Goal: Transaction & Acquisition: Subscribe to service/newsletter

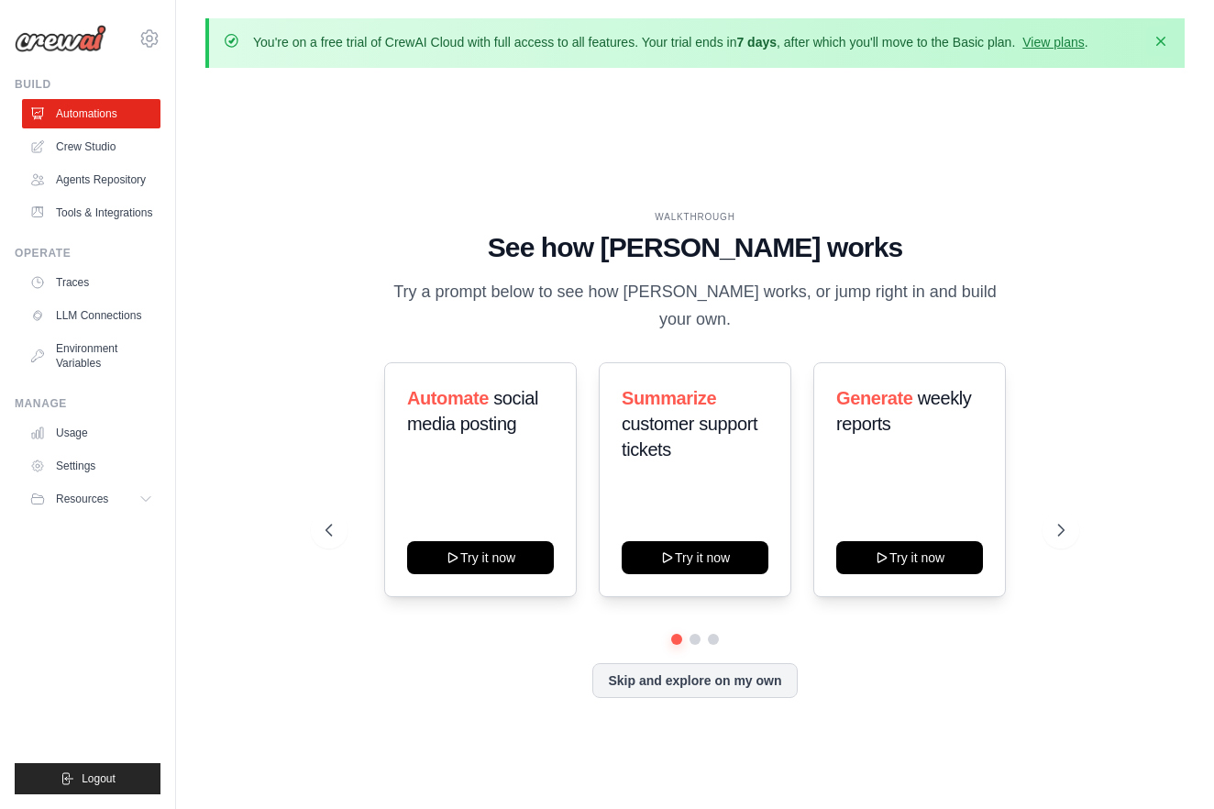
click at [1161, 40] on icon "button" at bounding box center [1161, 41] width 9 height 9
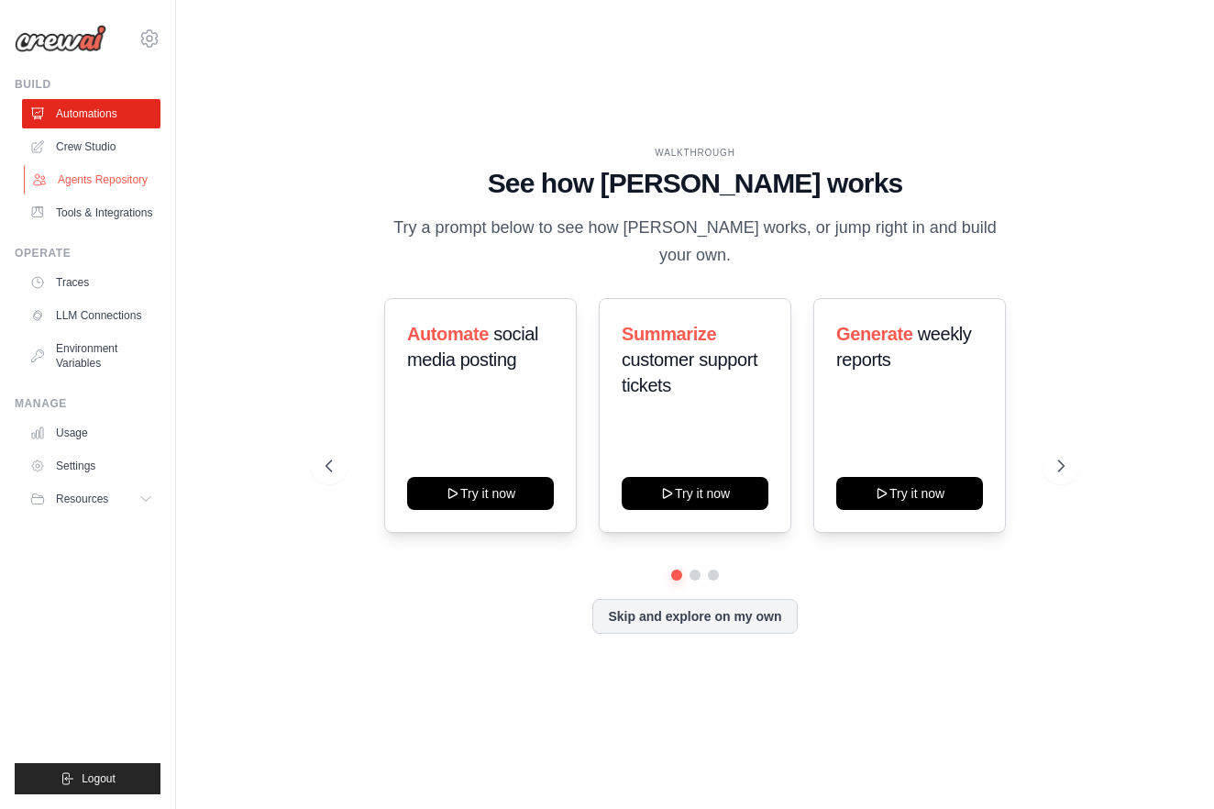
scroll to position [1, 0]
click at [147, 35] on icon at bounding box center [150, 39] width 22 height 22
click at [517, 99] on div "WALKTHROUGH See how CrewAI works Try a prompt below to see how CrewAI works, or…" at bounding box center [695, 404] width 980 height 772
click at [141, 41] on icon at bounding box center [150, 39] width 22 height 22
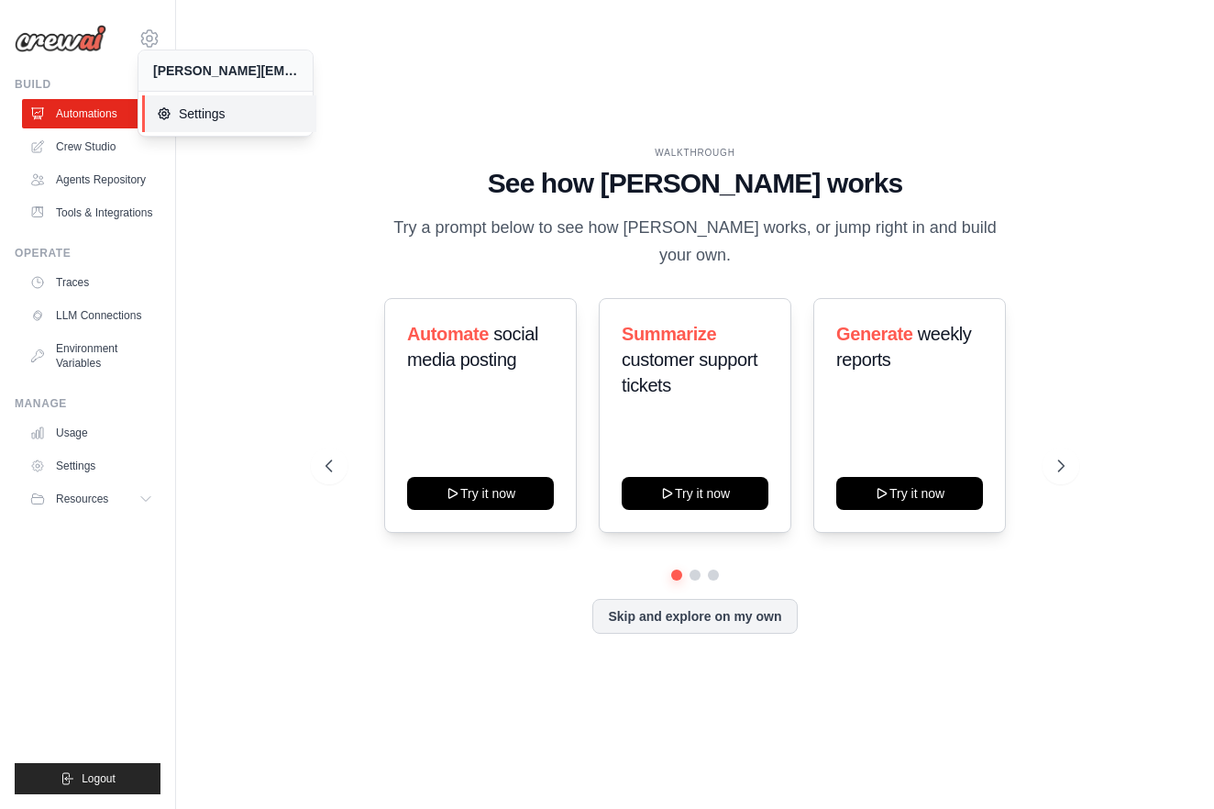
click at [186, 109] on span "Settings" at bounding box center [229, 114] width 145 height 18
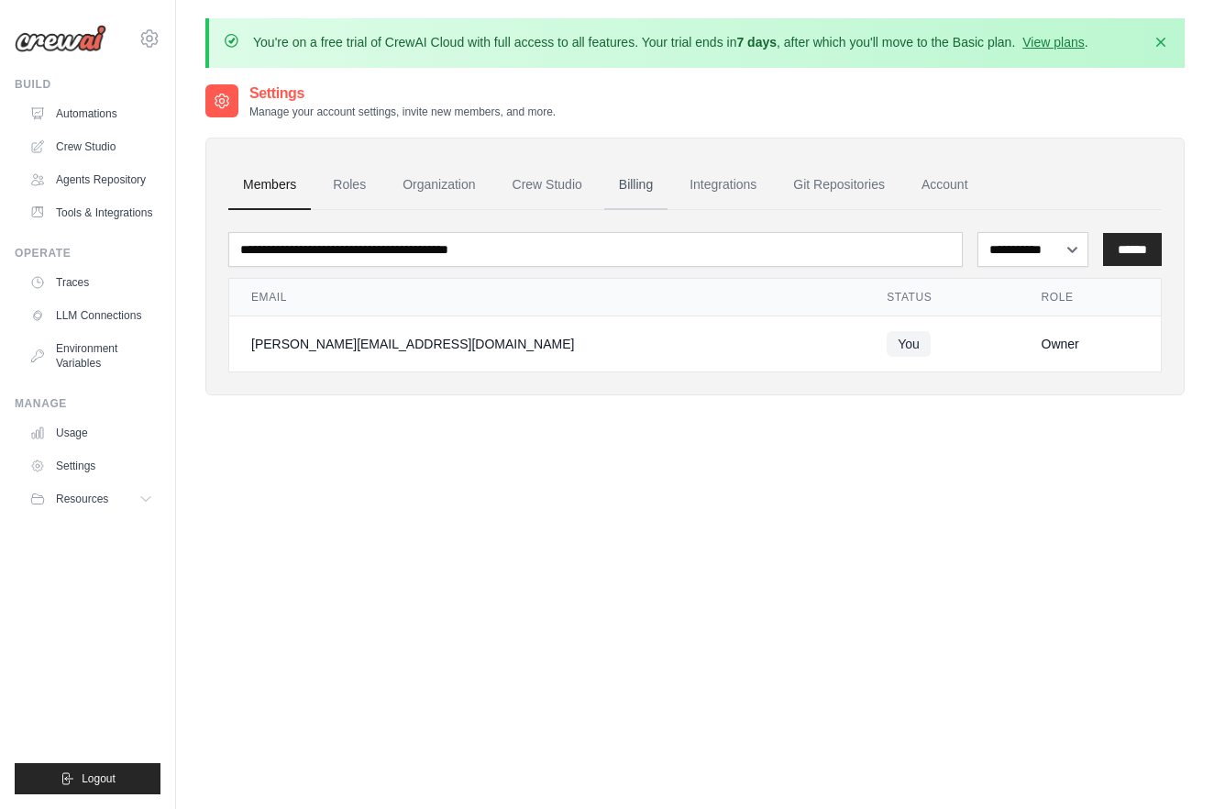
click at [644, 182] on link "Billing" at bounding box center [635, 186] width 63 height 50
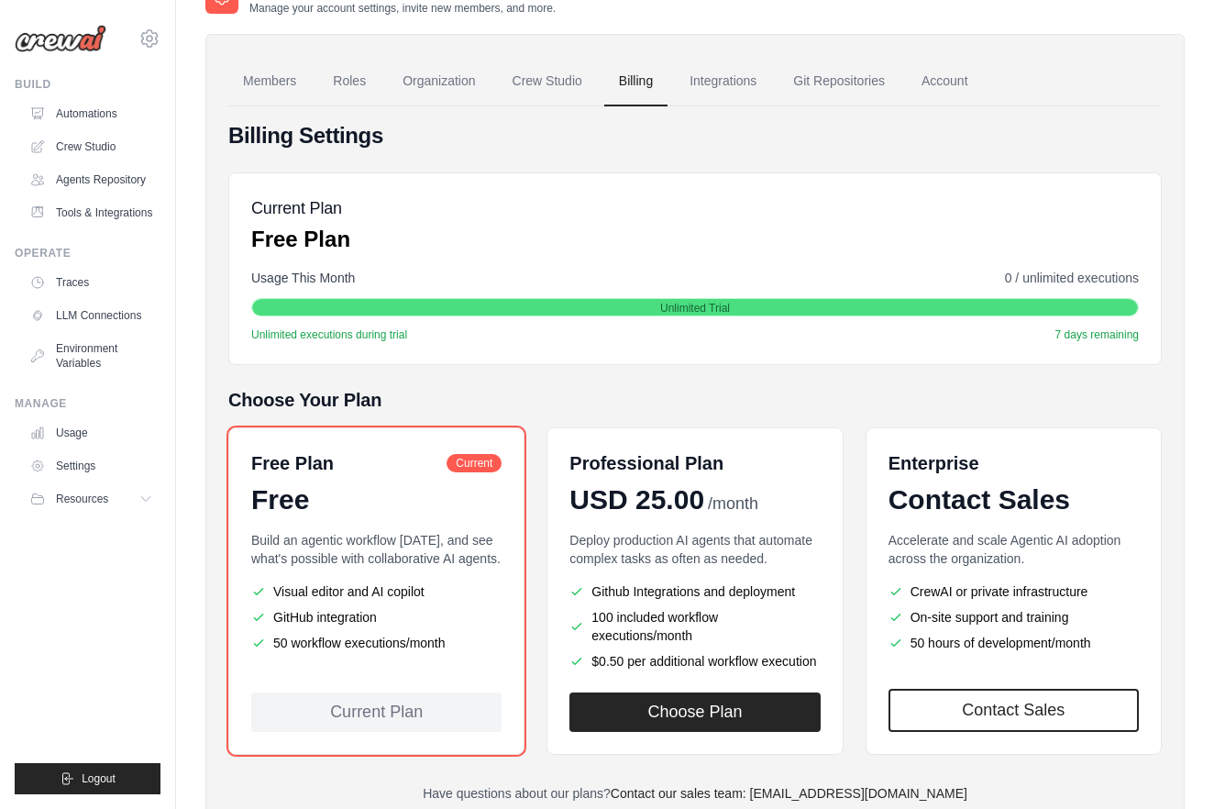
scroll to position [124, 0]
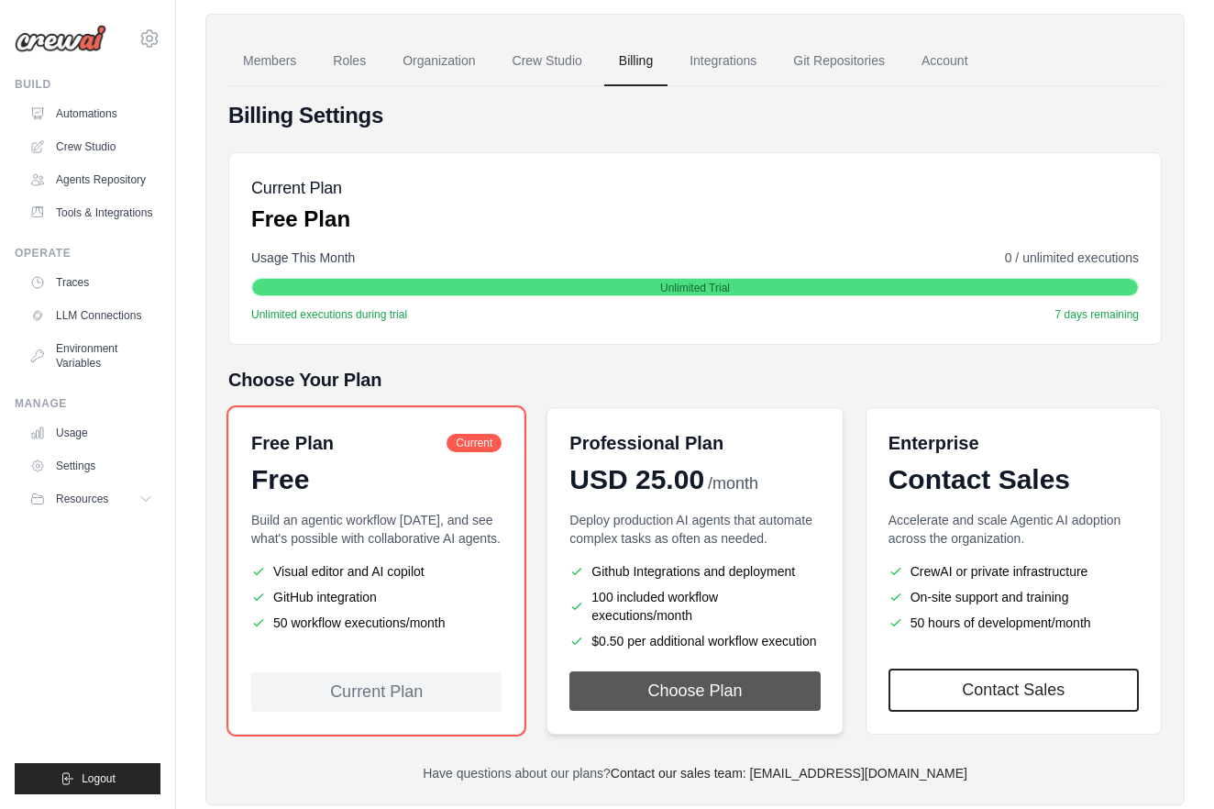
click at [687, 691] on button "Choose Plan" at bounding box center [695, 690] width 250 height 39
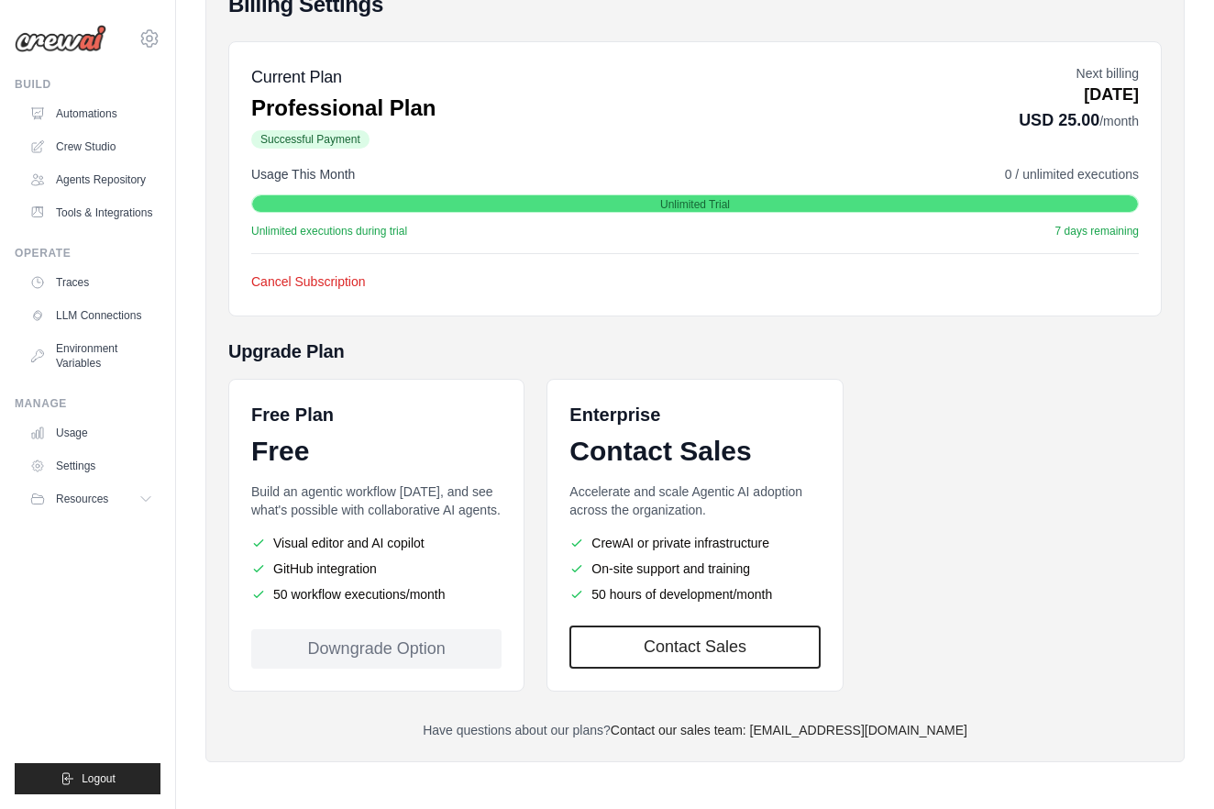
scroll to position [296, 0]
